Goal: Task Accomplishment & Management: Manage account settings

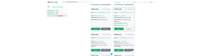
scroll to position [1138, 0]
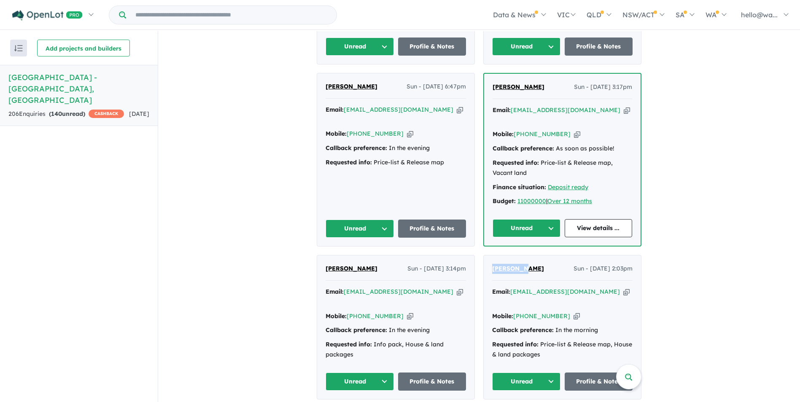
drag, startPoint x: 524, startPoint y: 206, endPoint x: 486, endPoint y: 206, distance: 37.1
click at [486, 255] on div "[PERSON_NAME] Sun - [DATE] 2:03pm Email: [EMAIL_ADDRESS][DOMAIN_NAME] Copied! M…" at bounding box center [562, 327] width 157 height 144
drag, startPoint x: 486, startPoint y: 206, endPoint x: 498, endPoint y: 206, distance: 11.8
copy span "[PERSON_NAME]"
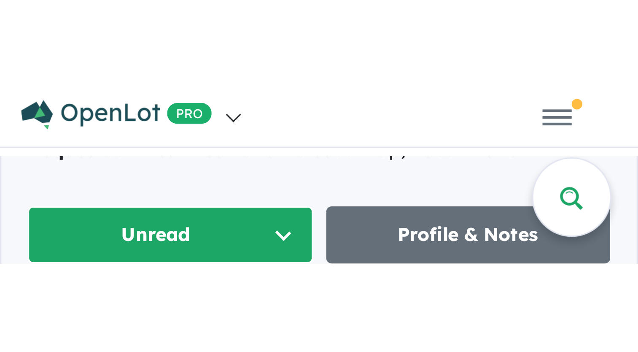
scroll to position [1139, 0]
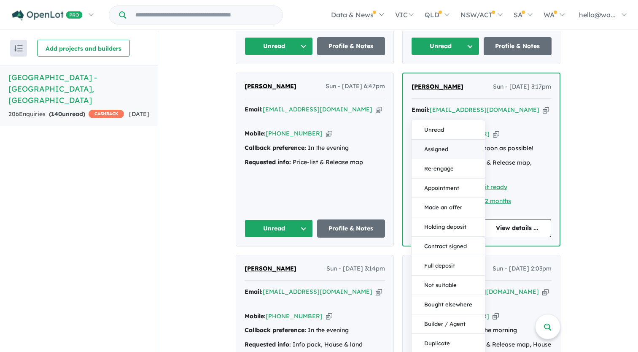
click at [430, 140] on button "Assigned" at bounding box center [447, 149] width 73 height 19
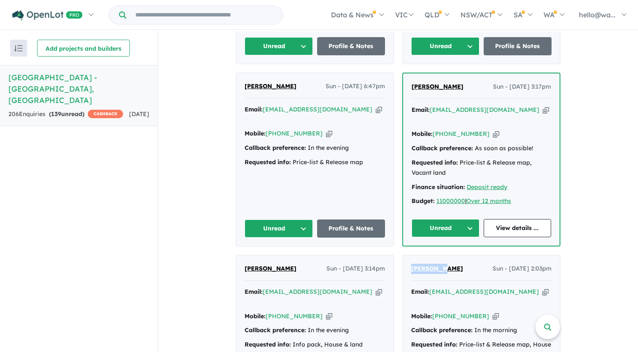
drag, startPoint x: 296, startPoint y: 209, endPoint x: 244, endPoint y: 210, distance: 51.9
click at [244, 263] on div "[PERSON_NAME] Sun - [DATE] 3:14pm" at bounding box center [314, 271] width 140 height 17
drag, startPoint x: 244, startPoint y: 210, endPoint x: 255, endPoint y: 210, distance: 11.0
copy span "[PERSON_NAME]"
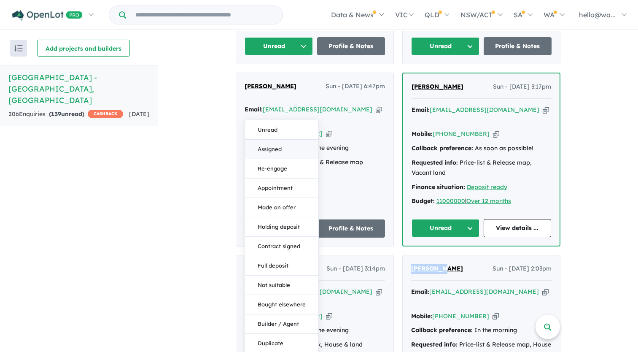
click at [279, 140] on button "Assigned" at bounding box center [281, 149] width 73 height 19
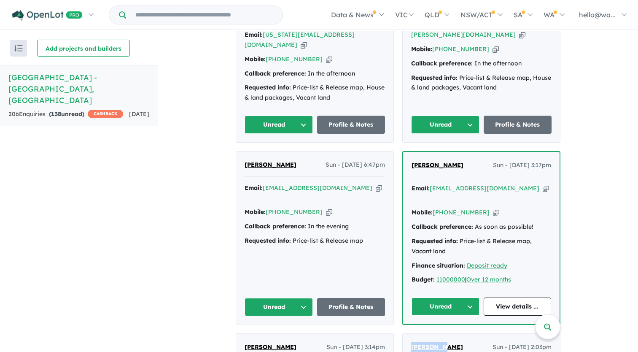
scroll to position [1054, 0]
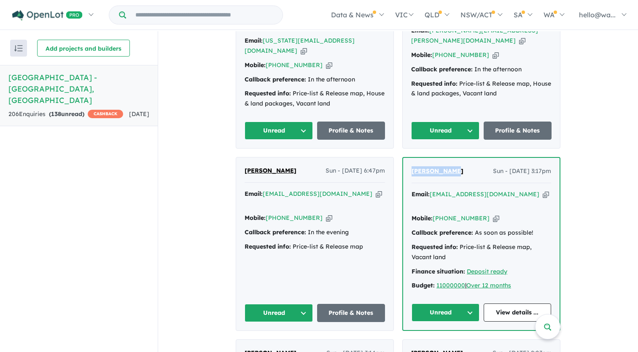
drag, startPoint x: 451, startPoint y: 121, endPoint x: 409, endPoint y: 124, distance: 42.7
click at [409, 158] on div "[PERSON_NAME] Sun - [DATE] 3:17pm Email: [EMAIL_ADDRESS][DOMAIN_NAME] Copied! M…" at bounding box center [481, 244] width 156 height 172
drag, startPoint x: 409, startPoint y: 124, endPoint x: 422, endPoint y: 123, distance: 12.7
copy span "[PERSON_NAME]"
click at [432, 303] on button "Unread" at bounding box center [445, 312] width 68 height 18
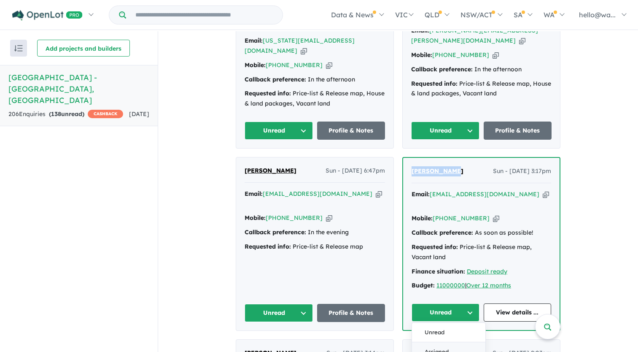
click at [441, 342] on button "Assigned" at bounding box center [448, 351] width 73 height 19
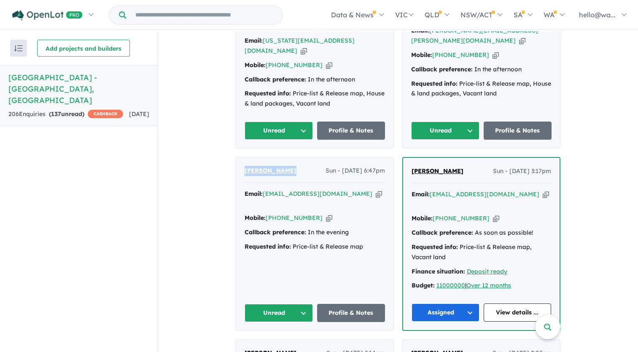
drag, startPoint x: 290, startPoint y: 119, endPoint x: 244, endPoint y: 124, distance: 46.1
click at [244, 166] on div "[PERSON_NAME] Sun - [DATE] 6:47pm" at bounding box center [314, 174] width 140 height 17
drag, startPoint x: 244, startPoint y: 124, endPoint x: 251, endPoint y: 124, distance: 7.6
copy span "[PERSON_NAME]"
click at [268, 304] on button "Unread" at bounding box center [278, 313] width 68 height 18
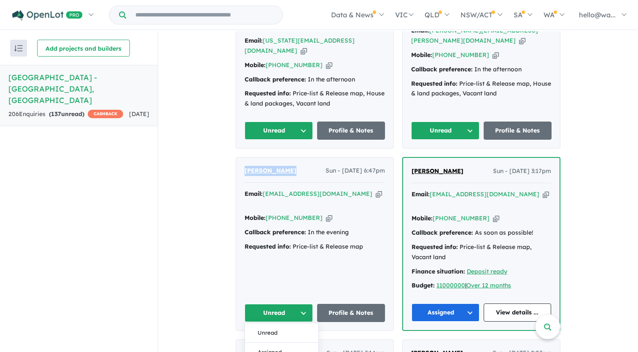
click at [275, 342] on button "Assigned" at bounding box center [281, 351] width 73 height 19
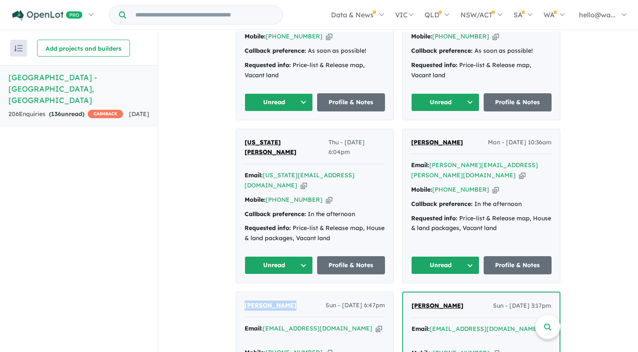
scroll to position [886, 0]
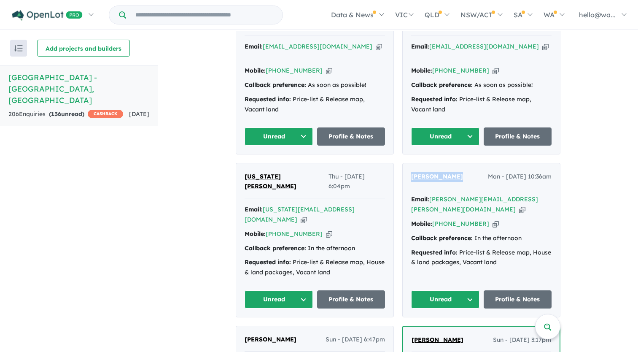
drag, startPoint x: 459, startPoint y: 144, endPoint x: 409, endPoint y: 144, distance: 49.3
click at [411, 172] on div "[PERSON_NAME] - [DATE] 10:36am" at bounding box center [481, 180] width 140 height 17
drag, startPoint x: 409, startPoint y: 144, endPoint x: 416, endPoint y: 145, distance: 7.2
copy span "[PERSON_NAME]"
click at [454, 290] on button "Unread" at bounding box center [445, 299] width 68 height 18
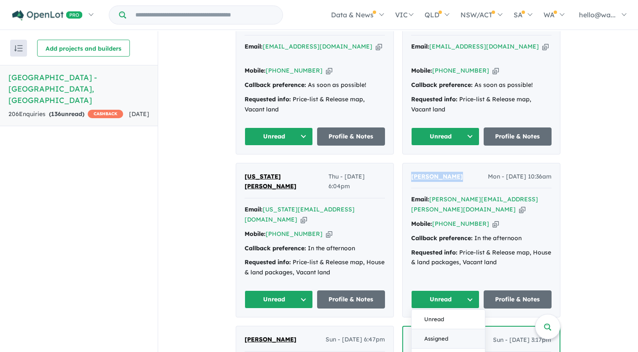
click at [446, 329] on button "Assigned" at bounding box center [447, 338] width 73 height 19
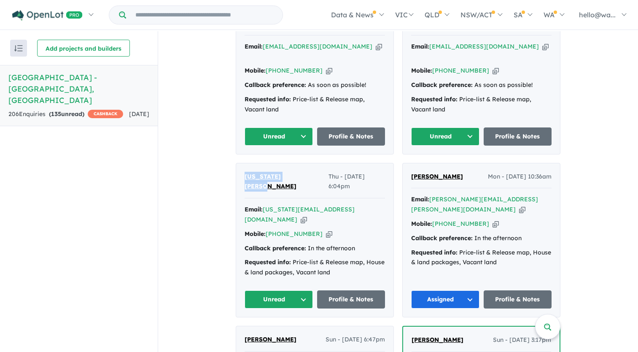
drag, startPoint x: 294, startPoint y: 143, endPoint x: 238, endPoint y: 145, distance: 55.7
click at [238, 163] on div "[US_STATE][PERSON_NAME] Thu - [DATE] 6:04pm Email: [US_STATE][EMAIL_ADDRESS][DO…" at bounding box center [314, 239] width 157 height 153
drag, startPoint x: 238, startPoint y: 145, endPoint x: 266, endPoint y: 144, distance: 27.4
copy span "[US_STATE][PERSON_NAME]"
click at [263, 290] on button "Unread" at bounding box center [278, 299] width 68 height 18
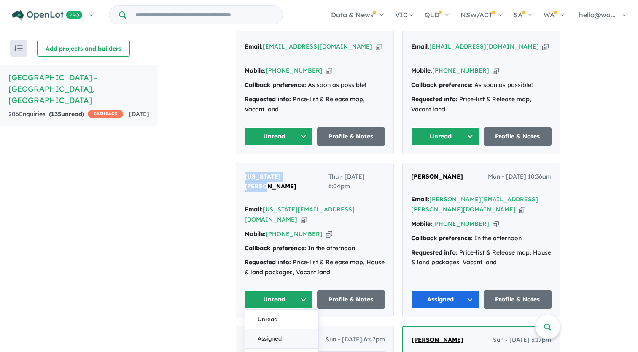
click at [272, 329] on button "Assigned" at bounding box center [281, 338] width 73 height 19
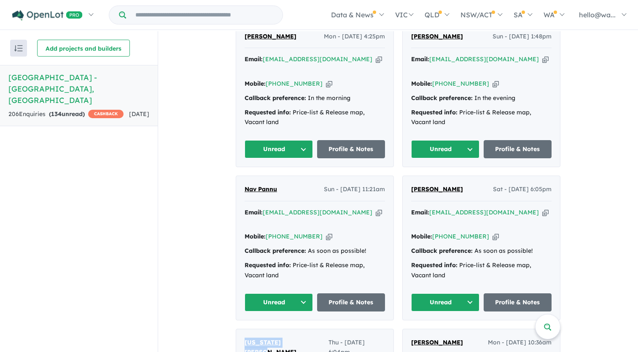
scroll to position [717, 0]
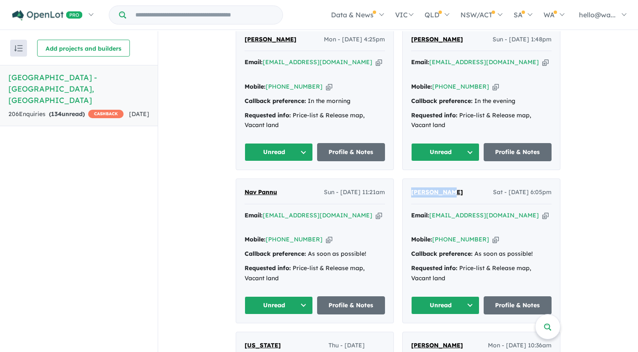
drag, startPoint x: 452, startPoint y: 169, endPoint x: 408, endPoint y: 169, distance: 43.8
click at [408, 179] on div "[PERSON_NAME] - [DATE] 6:05pm Email: [EMAIL_ADDRESS][DOMAIN_NAME] Copied! Mobil…" at bounding box center [481, 251] width 157 height 144
drag, startPoint x: 408, startPoint y: 169, endPoint x: 419, endPoint y: 170, distance: 11.0
copy span "[PERSON_NAME]"
click at [425, 296] on button "Unread" at bounding box center [445, 305] width 68 height 18
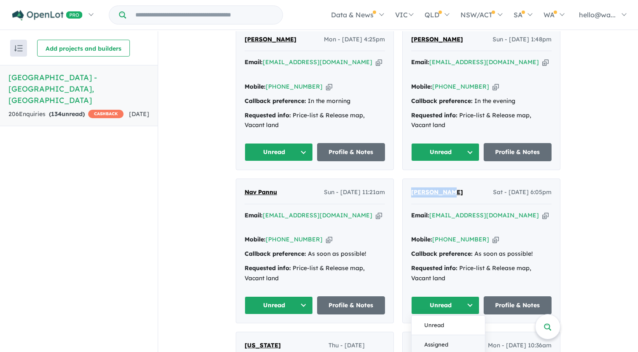
click at [432, 335] on button "Assigned" at bounding box center [447, 344] width 73 height 19
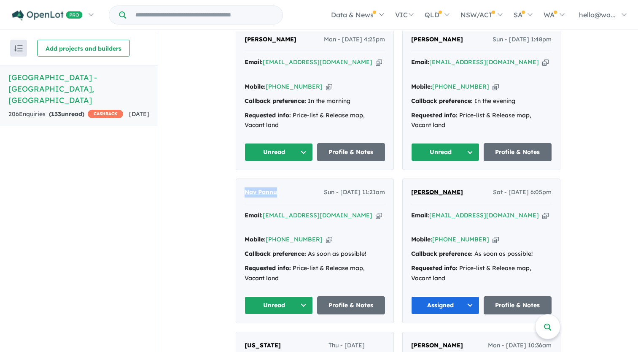
drag, startPoint x: 289, startPoint y: 172, endPoint x: 242, endPoint y: 170, distance: 46.4
click at [244, 187] on div "Nav Pannu Sun - [DATE] 11:21am" at bounding box center [314, 195] width 140 height 17
drag, startPoint x: 242, startPoint y: 170, endPoint x: 257, endPoint y: 171, distance: 14.4
copy span "Nav Pannu"
click at [300, 296] on button "Unread" at bounding box center [278, 305] width 68 height 18
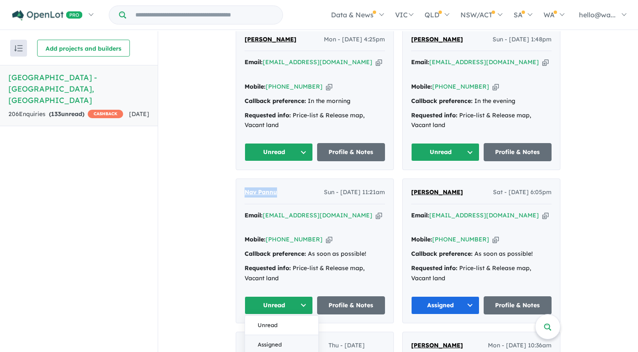
click at [277, 335] on button "Assigned" at bounding box center [281, 344] width 73 height 19
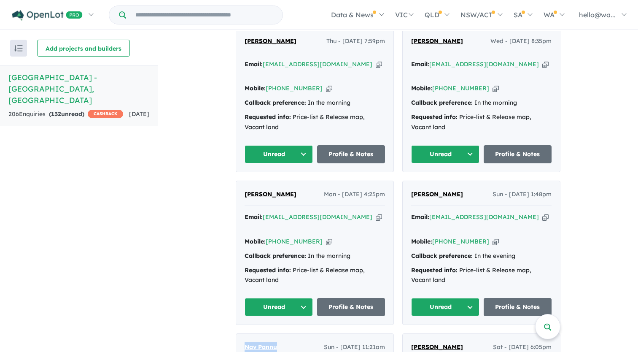
scroll to position [548, 0]
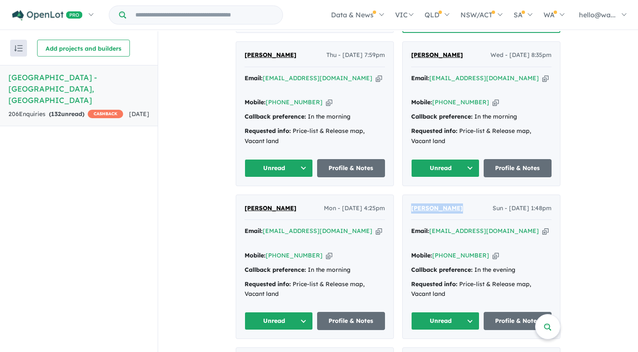
drag, startPoint x: 455, startPoint y: 196, endPoint x: 408, endPoint y: 196, distance: 46.4
click at [408, 196] on div "[PERSON_NAME] Sun - [DATE] 1:48pm Email: [EMAIL_ADDRESS][DOMAIN_NAME] Copied! M…" at bounding box center [481, 267] width 157 height 144
drag, startPoint x: 408, startPoint y: 196, endPoint x: 419, endPoint y: 196, distance: 10.1
copy span "[PERSON_NAME]"
click at [433, 312] on button "Unread" at bounding box center [445, 321] width 68 height 18
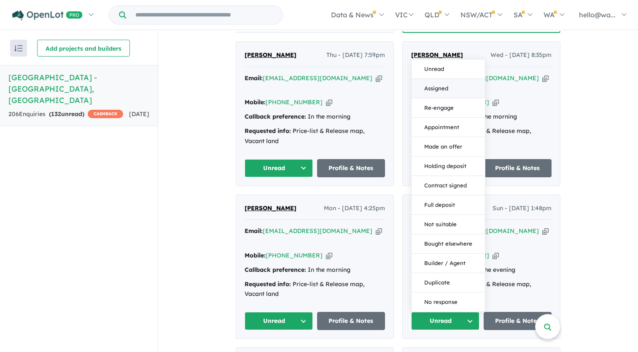
click at [430, 79] on button "Assigned" at bounding box center [447, 88] width 73 height 19
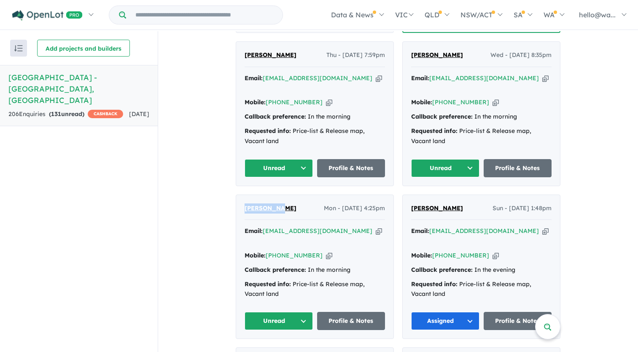
drag, startPoint x: 282, startPoint y: 197, endPoint x: 240, endPoint y: 199, distance: 42.2
click at [240, 199] on div "[PERSON_NAME] Mon - [DATE] 4:25pm Email: [EMAIL_ADDRESS][DOMAIN_NAME] Copied! M…" at bounding box center [314, 267] width 157 height 144
drag, startPoint x: 240, startPoint y: 199, endPoint x: 255, endPoint y: 198, distance: 15.3
copy span "[PERSON_NAME]"
click at [267, 312] on button "Unread" at bounding box center [278, 321] width 68 height 18
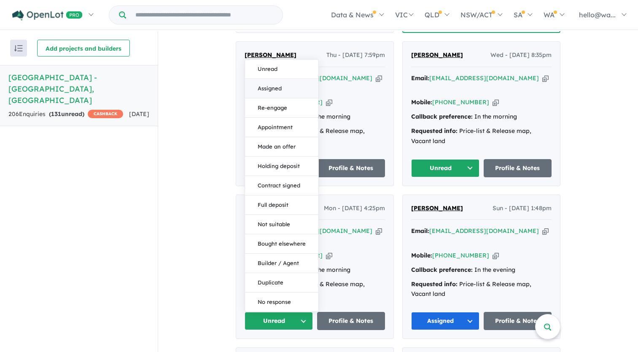
click at [277, 79] on button "Assigned" at bounding box center [281, 88] width 73 height 19
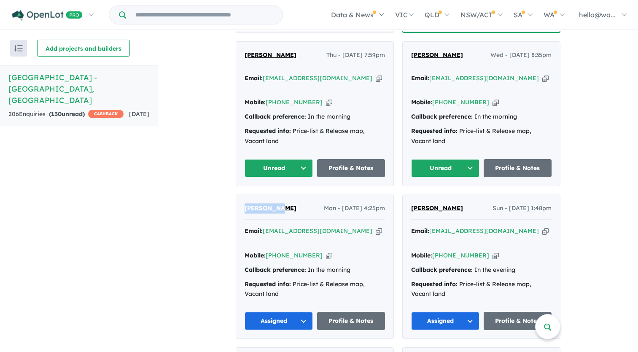
drag, startPoint x: 461, startPoint y: 55, endPoint x: 411, endPoint y: 53, distance: 49.8
click at [411, 53] on div "[PERSON_NAME] Wed - [DATE] 8:35pm" at bounding box center [481, 58] width 140 height 17
drag, startPoint x: 411, startPoint y: 53, endPoint x: 449, endPoint y: 52, distance: 37.9
click at [434, 159] on button "Unread" at bounding box center [445, 168] width 68 height 18
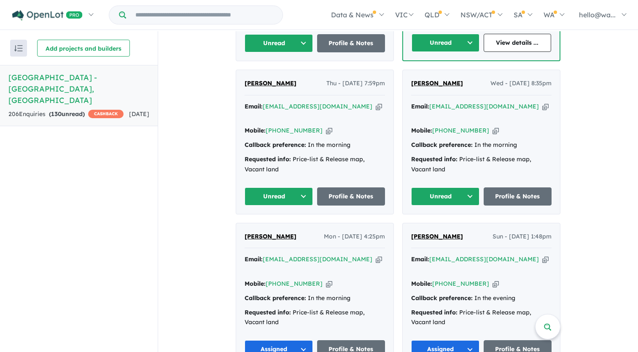
scroll to position [464, 0]
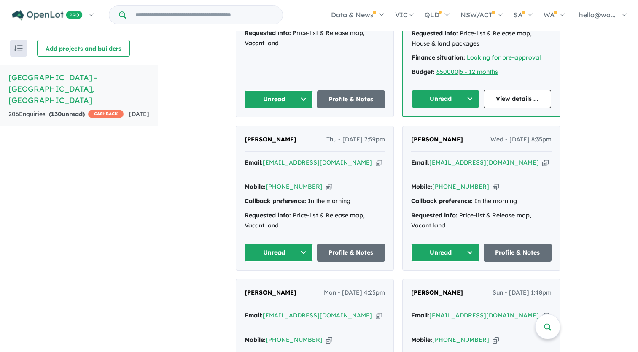
click at [449, 243] on button "Unread" at bounding box center [445, 252] width 68 height 18
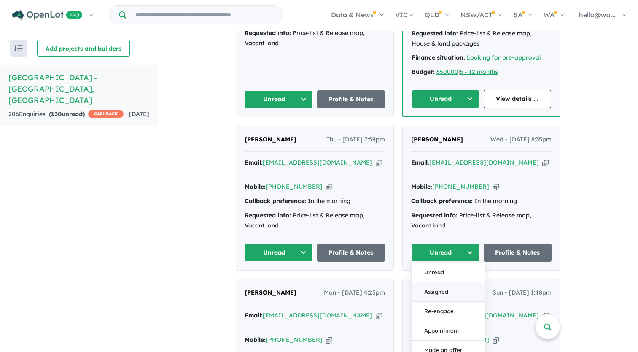
click at [441, 282] on button "Assigned" at bounding box center [447, 291] width 73 height 19
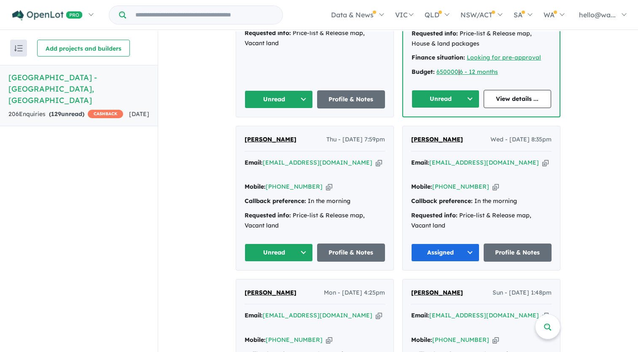
click at [286, 243] on button "Unread" at bounding box center [278, 252] width 68 height 18
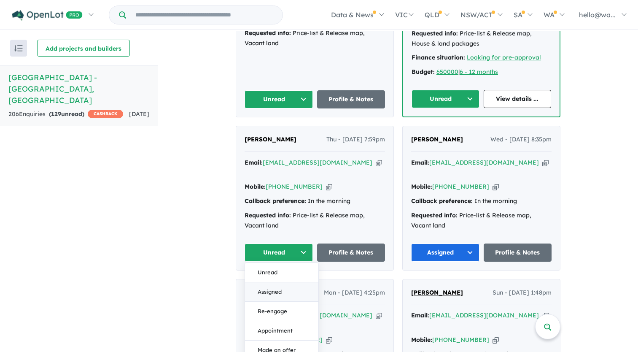
click at [277, 282] on button "Assigned" at bounding box center [281, 291] width 73 height 19
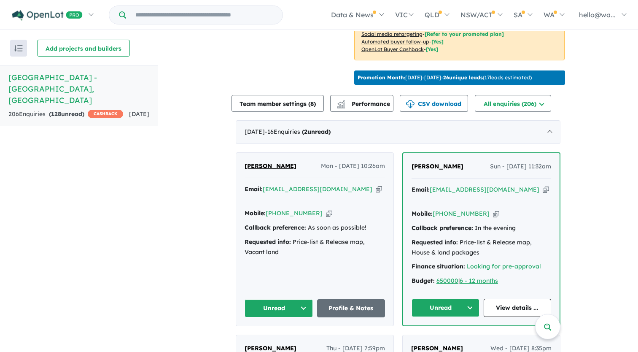
scroll to position [253, 0]
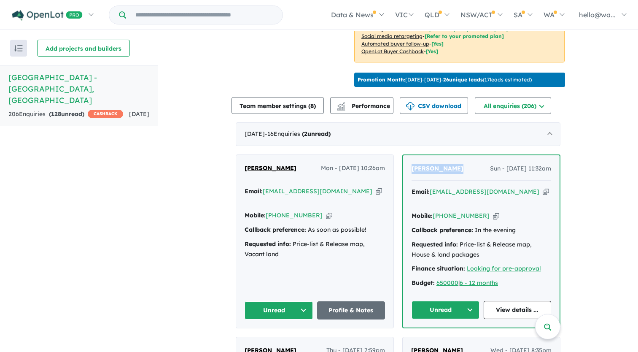
drag, startPoint x: 454, startPoint y: 175, endPoint x: 408, endPoint y: 180, distance: 46.2
click at [408, 180] on div "[PERSON_NAME] Sun - [DATE] 11:32am Email: [EMAIL_ADDRESS][DOMAIN_NAME] Copied! …" at bounding box center [481, 241] width 156 height 172
drag, startPoint x: 408, startPoint y: 180, endPoint x: 419, endPoint y: 178, distance: 11.2
click at [447, 305] on button "Unread" at bounding box center [445, 310] width 68 height 18
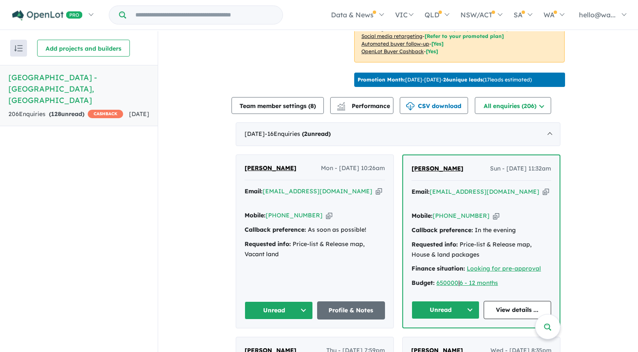
click at [446, 304] on button "Unread" at bounding box center [445, 310] width 68 height 18
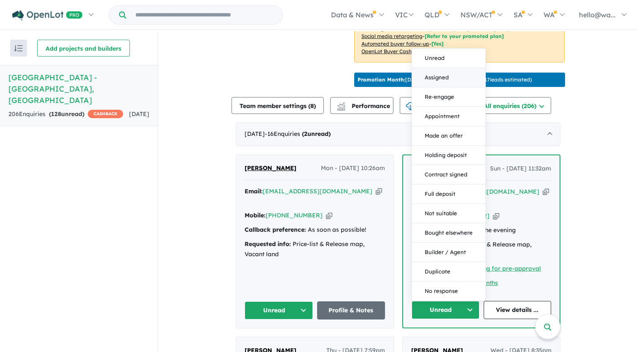
click at [430, 73] on button "Assigned" at bounding box center [448, 77] width 73 height 19
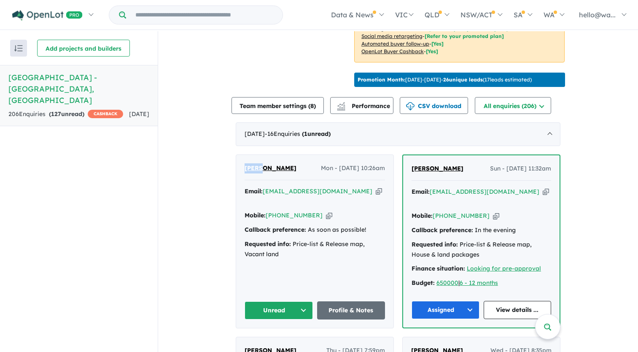
drag, startPoint x: 260, startPoint y: 175, endPoint x: 237, endPoint y: 176, distance: 22.4
click at [237, 176] on div "[PERSON_NAME] - [DATE] 10:26am Email: [EMAIL_ADDRESS][DOMAIN_NAME] Copied! Mobi…" at bounding box center [314, 241] width 157 height 173
drag, startPoint x: 237, startPoint y: 176, endPoint x: 247, endPoint y: 177, distance: 9.4
click at [301, 308] on button "Unread" at bounding box center [278, 310] width 68 height 18
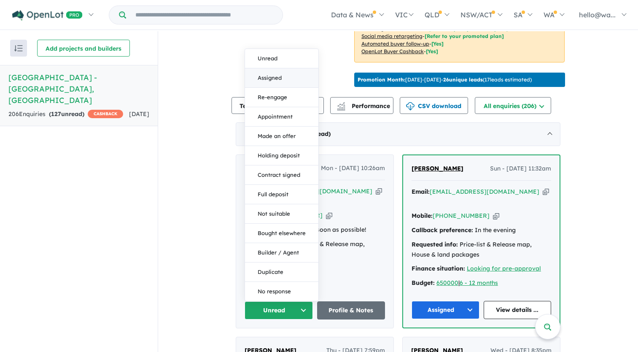
click at [290, 77] on button "Assigned" at bounding box center [281, 77] width 73 height 19
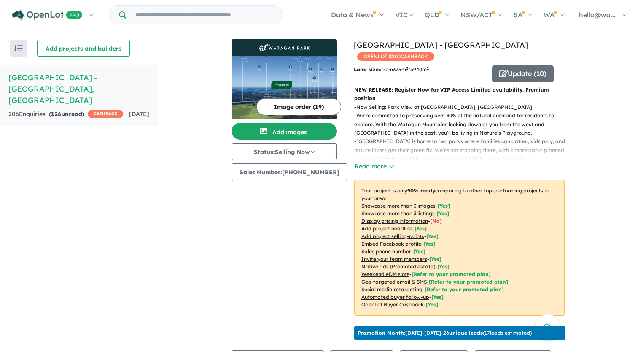
scroll to position [0, 0]
click at [137, 194] on div "Recent enquiries first Most unread enquiries first Most enquiries first By name…" at bounding box center [79, 191] width 158 height 321
